Goal: Task Accomplishment & Management: Manage account settings

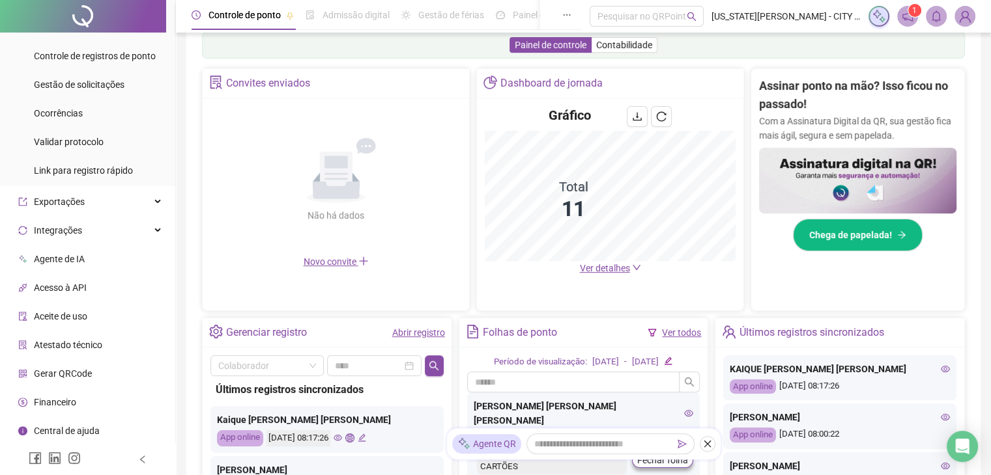
scroll to position [242, 0]
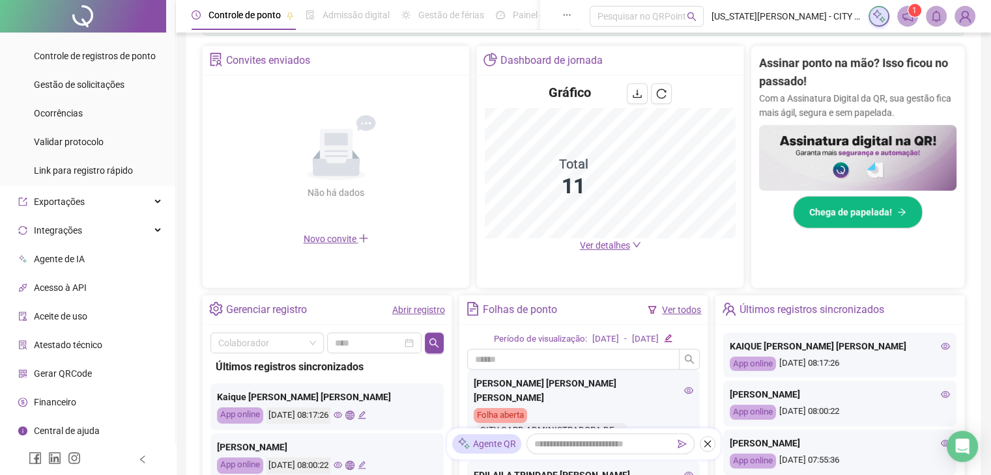
click at [78, 371] on span "Gerar QRCode" at bounding box center [63, 374] width 58 height 10
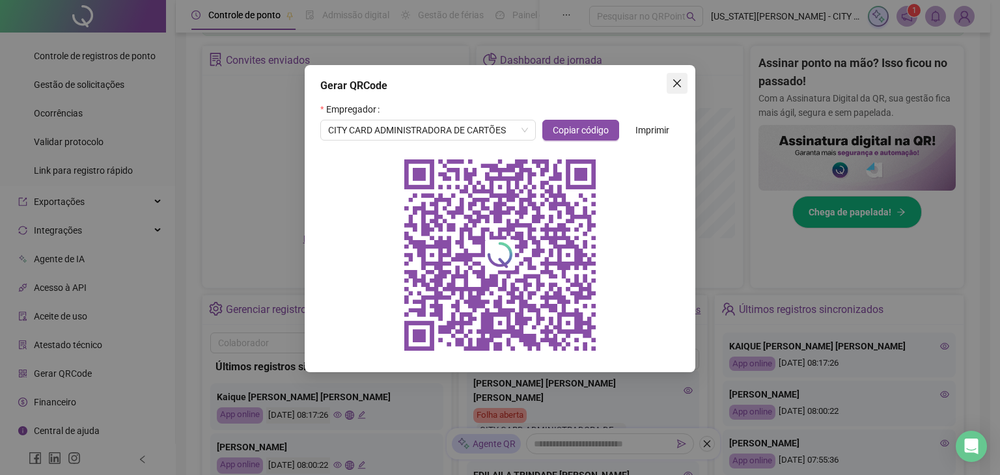
click at [679, 87] on icon "close" at bounding box center [677, 83] width 10 height 10
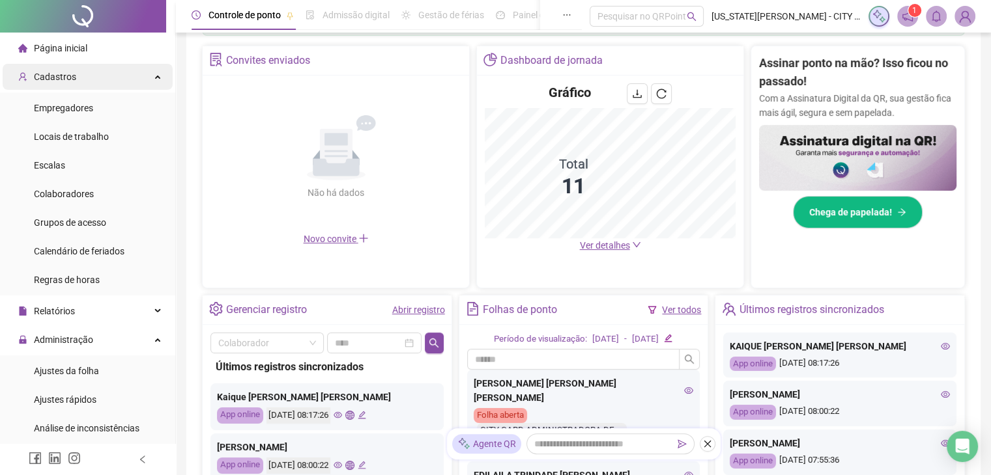
click at [99, 82] on div "Cadastros" at bounding box center [88, 77] width 170 height 26
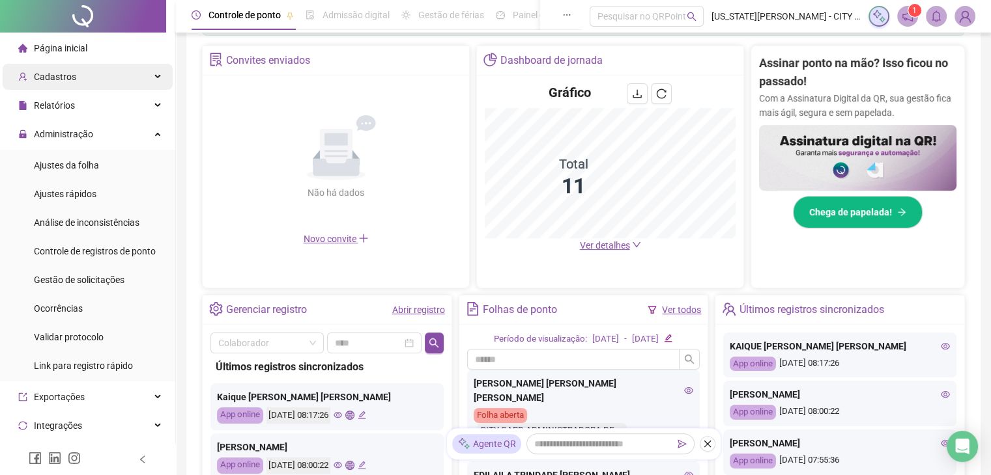
click at [99, 82] on div "Cadastros" at bounding box center [88, 77] width 170 height 26
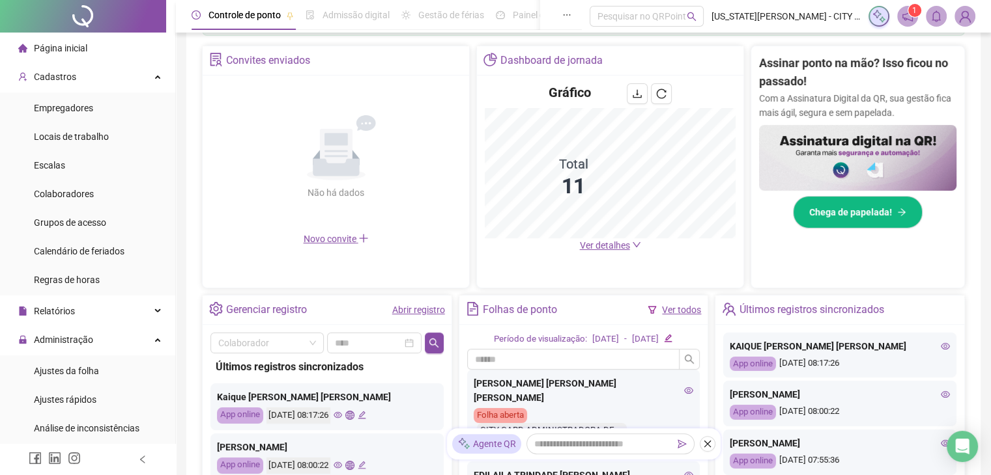
drag, startPoint x: 77, startPoint y: 201, endPoint x: 109, endPoint y: 208, distance: 32.7
click at [79, 203] on div "Colaboradores" at bounding box center [64, 194] width 60 height 26
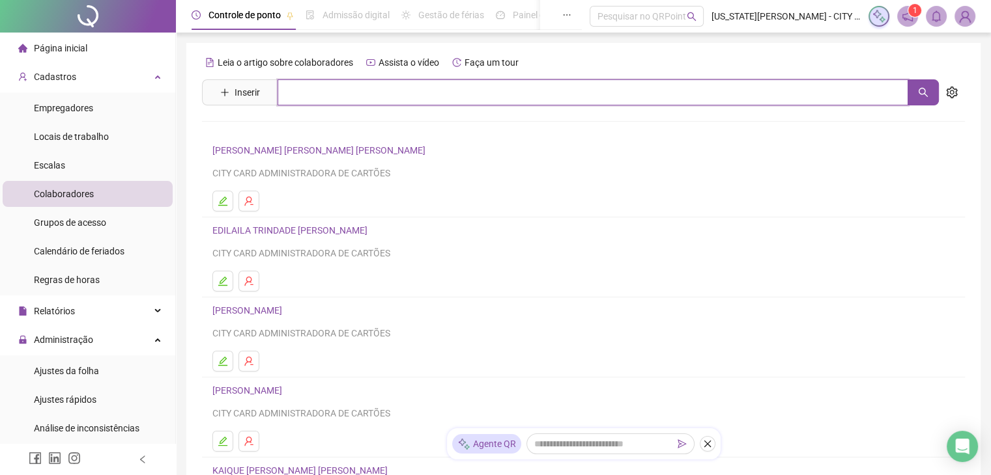
click at [300, 94] on input "text" at bounding box center [592, 92] width 630 height 26
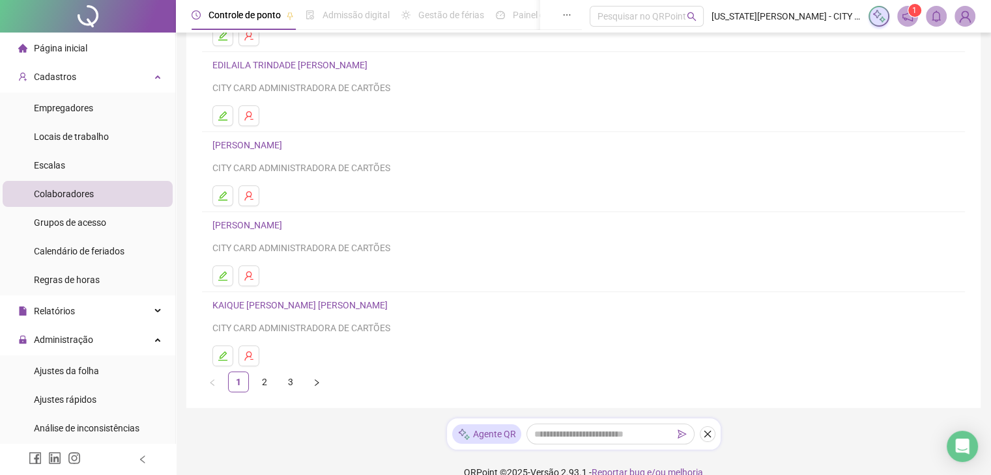
scroll to position [185, 0]
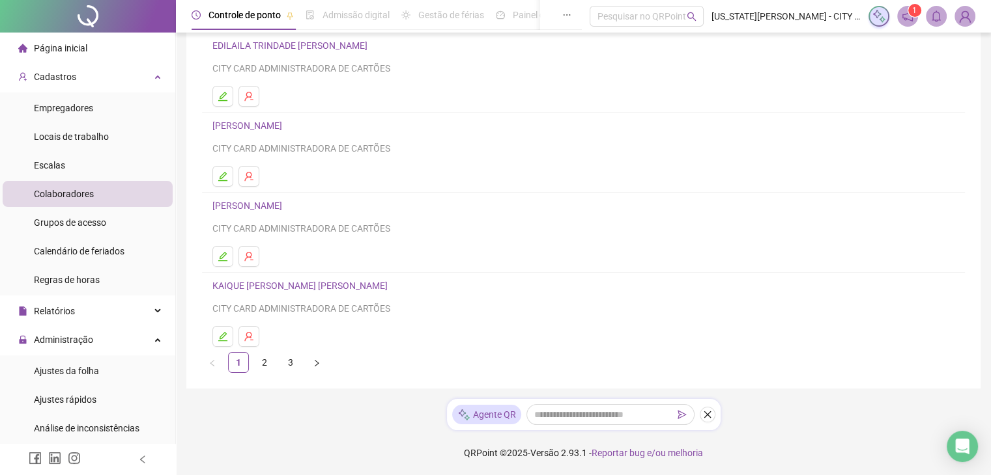
click at [267, 287] on link "KAIQUE [PERSON_NAME] [PERSON_NAME]" at bounding box center [301, 286] width 179 height 10
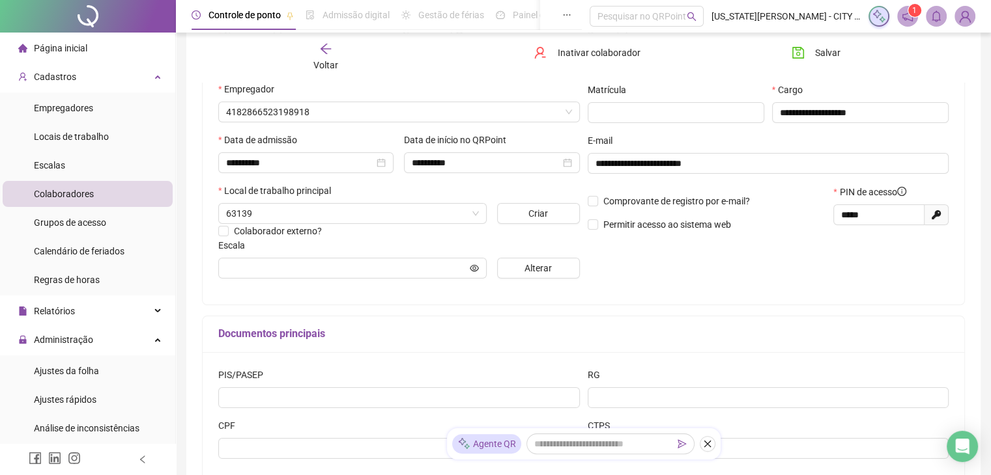
scroll to position [191, 0]
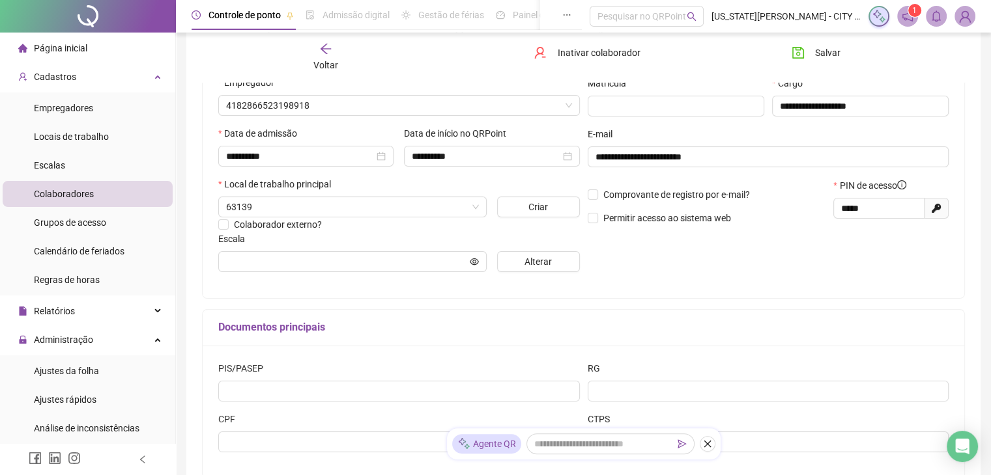
type input "**********"
